Goal: Find specific page/section: Locate a particular part of the current website

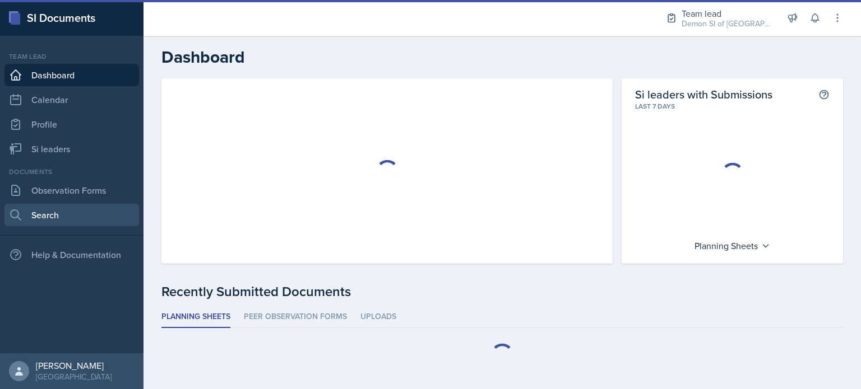
click at [64, 215] on link "Search" at bounding box center [71, 215] width 135 height 22
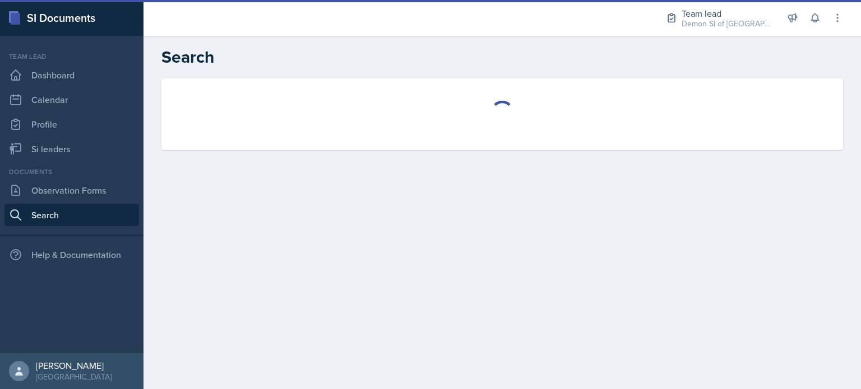
select select "all"
select select "1"
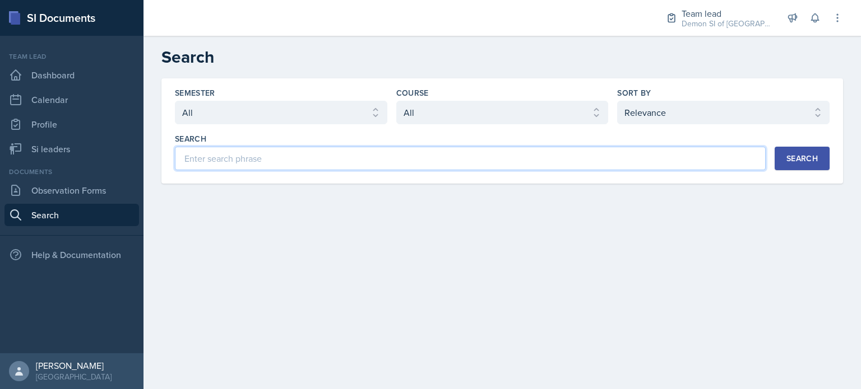
click at [224, 156] on input at bounding box center [470, 159] width 591 height 24
type input "julian"
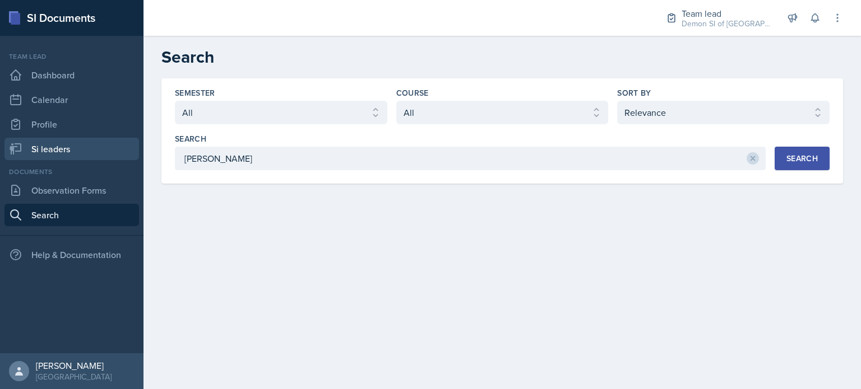
click at [68, 149] on link "Si leaders" at bounding box center [71, 149] width 135 height 22
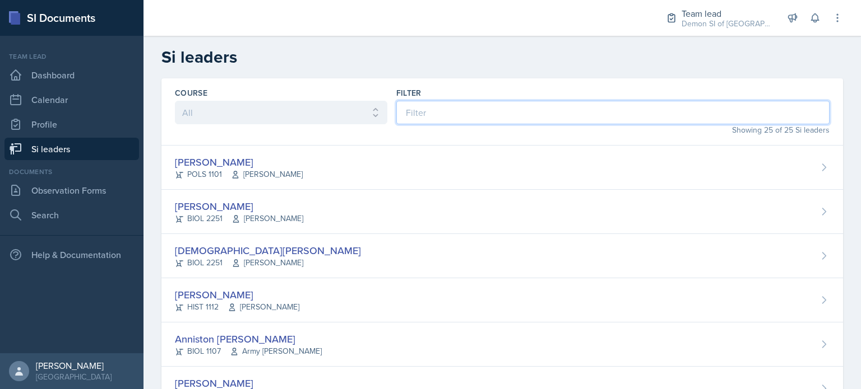
click at [434, 115] on input at bounding box center [612, 113] width 433 height 24
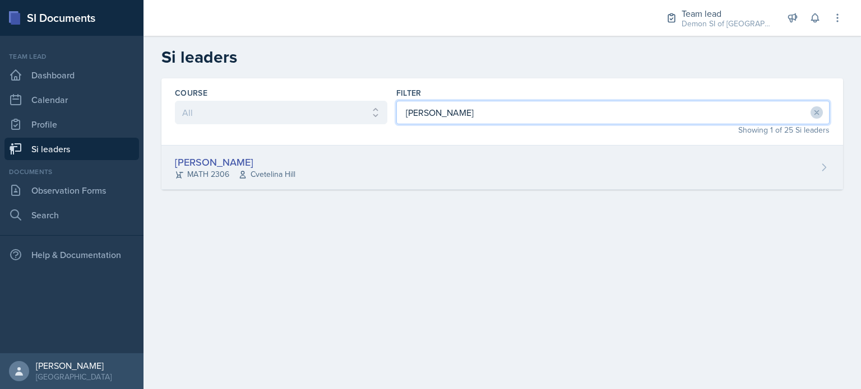
type input "julian"
click at [389, 162] on div "Julian Jahde MATH 2306 Cvetelina Hill" at bounding box center [501, 168] width 681 height 44
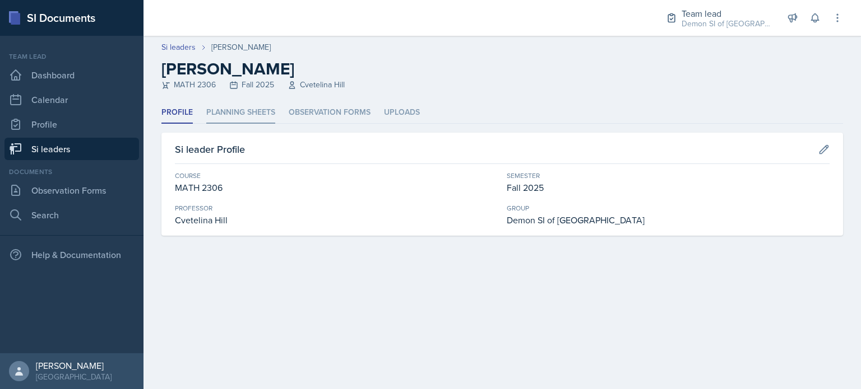
click at [251, 118] on li "Planning Sheets" at bounding box center [240, 113] width 69 height 22
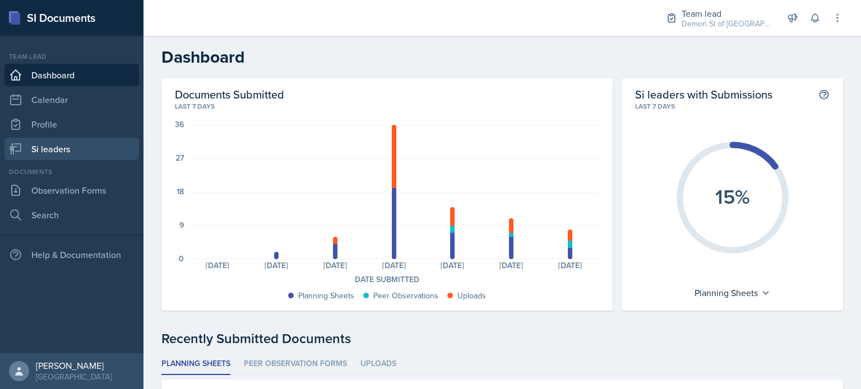
click at [43, 144] on link "Si leaders" at bounding box center [71, 149] width 135 height 22
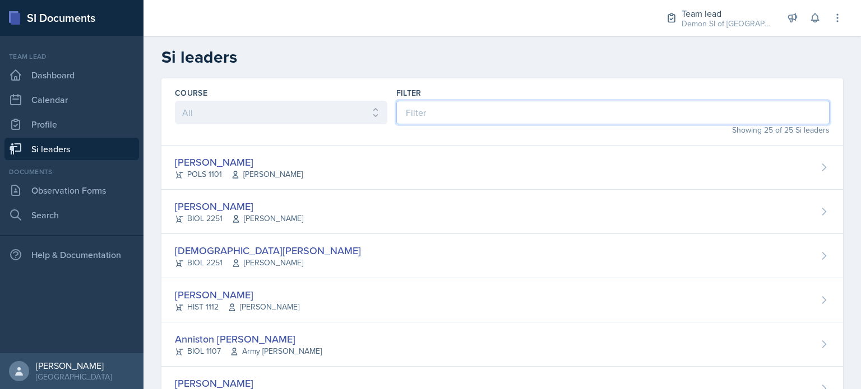
click at [439, 116] on input at bounding box center [612, 113] width 433 height 24
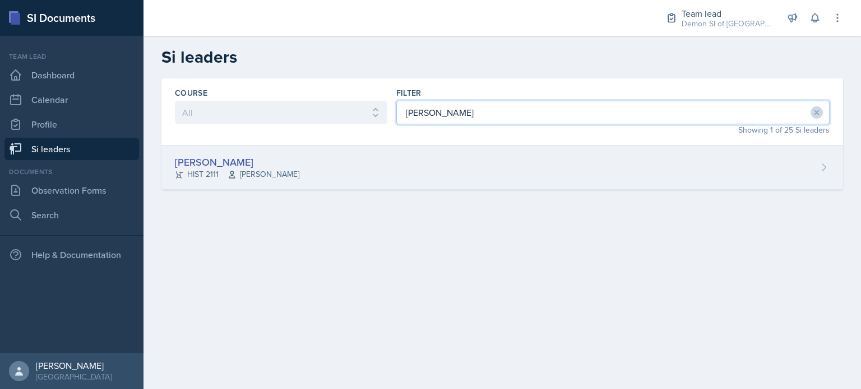
type input "[PERSON_NAME]"
click at [324, 169] on div "[PERSON_NAME] HIST 2111 [PERSON_NAME]" at bounding box center [501, 168] width 681 height 44
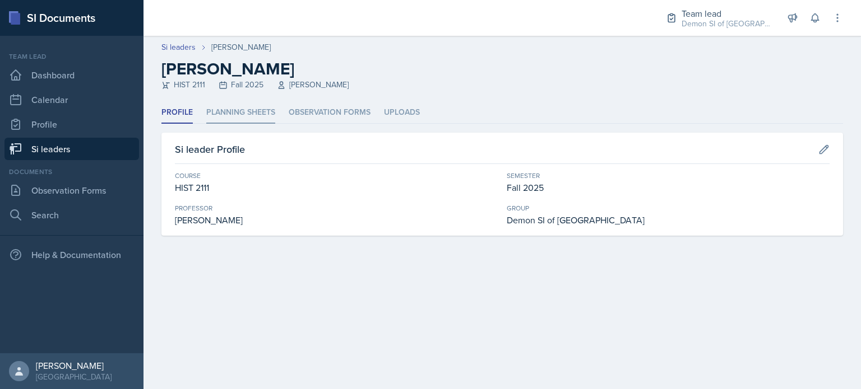
click at [264, 103] on li "Planning Sheets" at bounding box center [240, 113] width 69 height 22
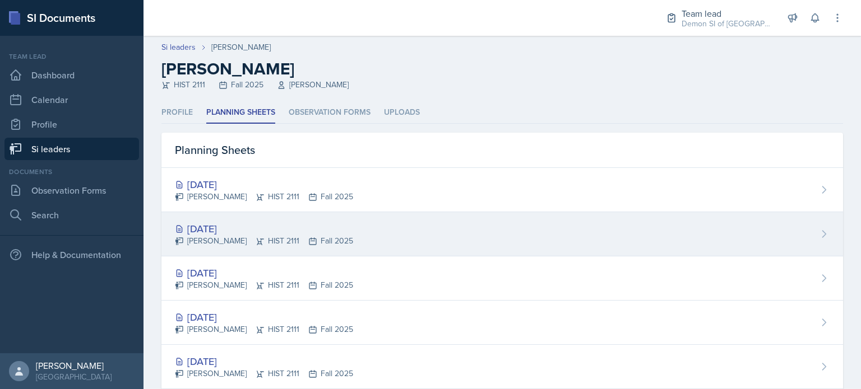
click at [249, 221] on div "[DATE]" at bounding box center [264, 228] width 178 height 15
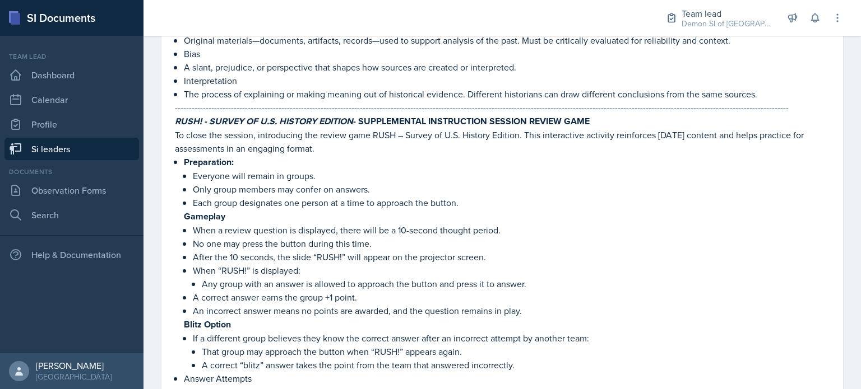
scroll to position [1843, 0]
